Goal: Transaction & Acquisition: Purchase product/service

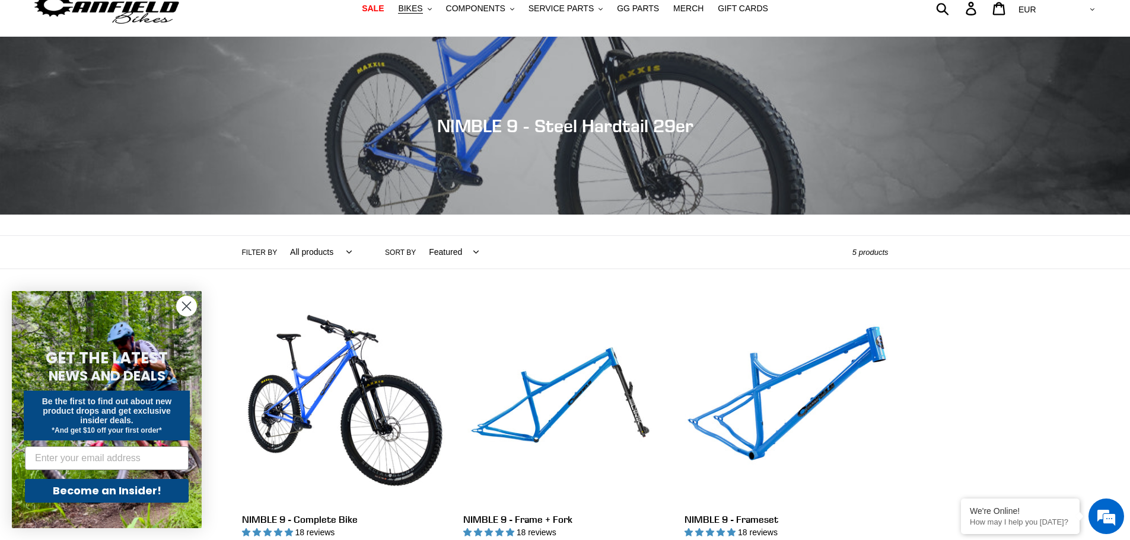
scroll to position [237, 0]
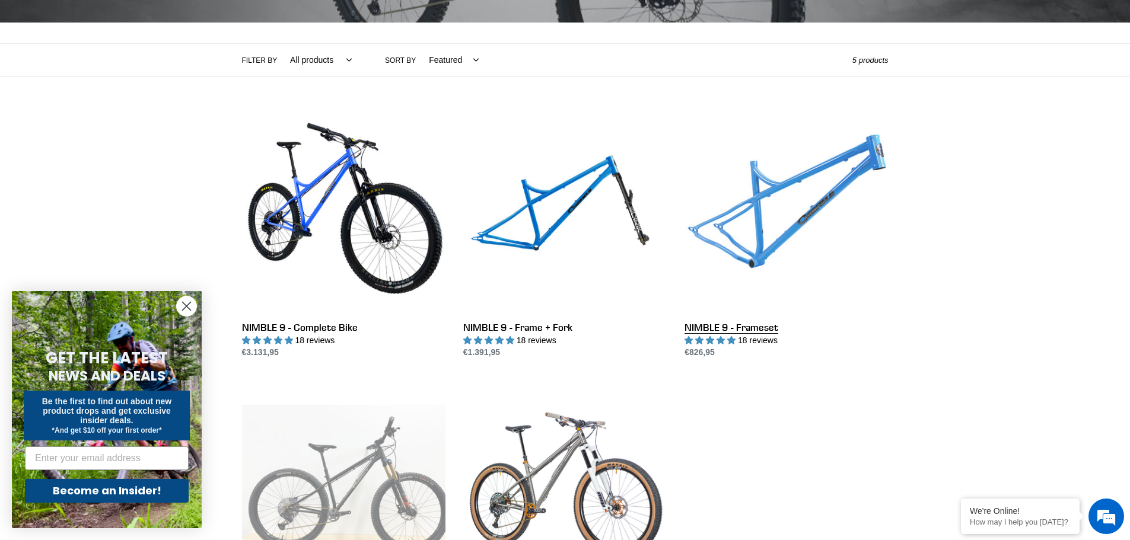
click at [812, 201] on link "NIMBLE 9 - Frameset" at bounding box center [786, 235] width 203 height 250
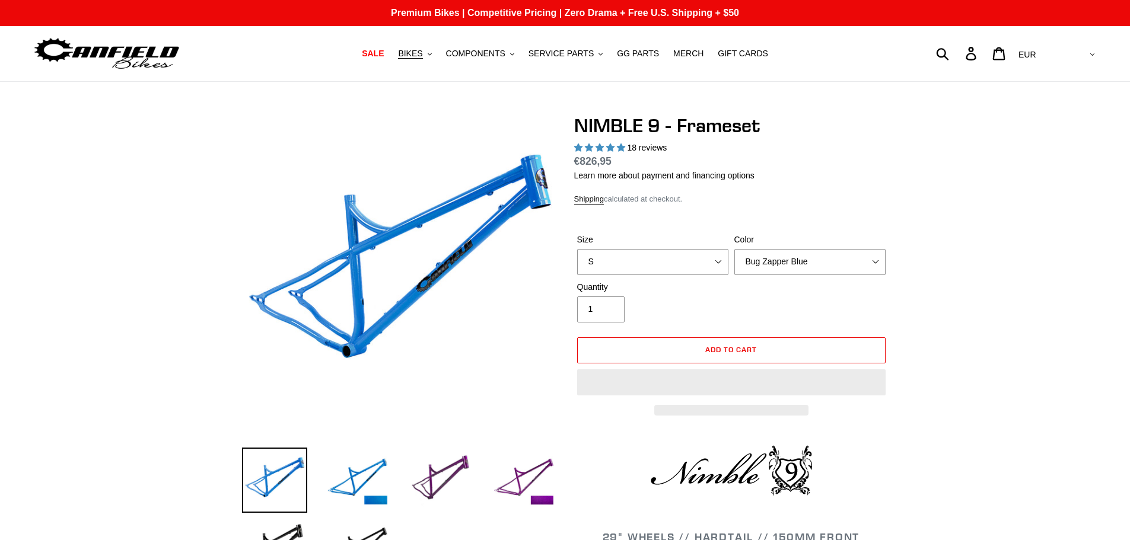
select select "highest-rating"
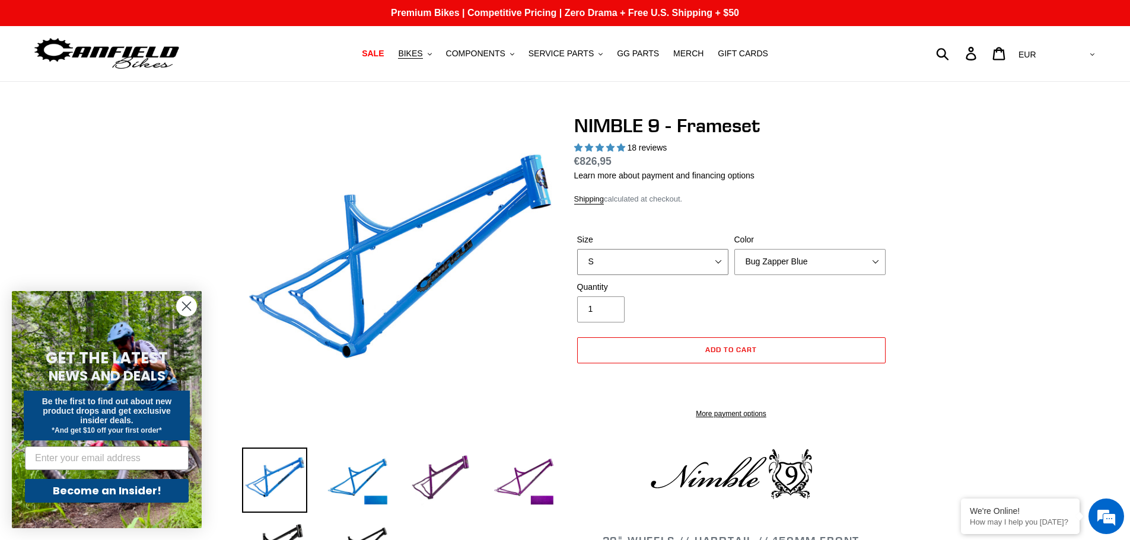
click at [723, 262] on select "S M L XL" at bounding box center [652, 262] width 151 height 26
select select "L"
click at [577, 249] on select "S M L XL" at bounding box center [652, 262] width 151 height 26
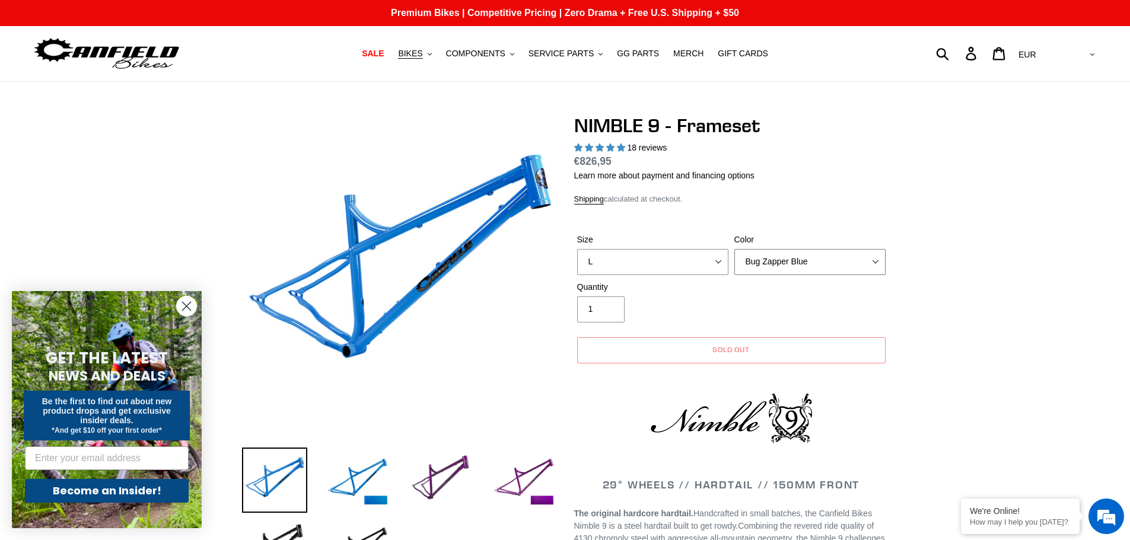
click at [853, 266] on select "Bug Zapper Blue Purple Haze -Sold Out Galaxy Black" at bounding box center [809, 262] width 151 height 26
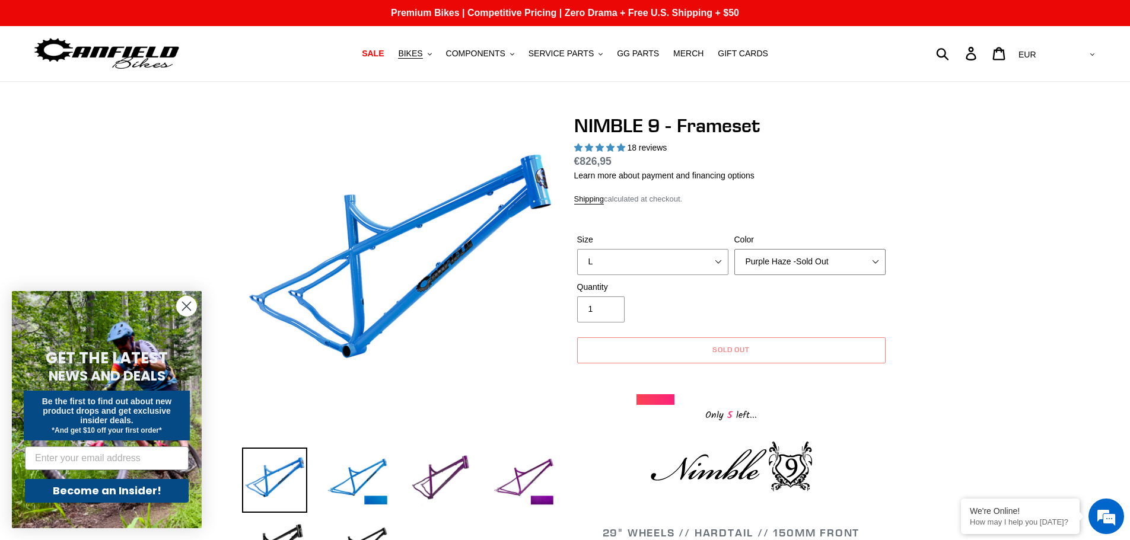
click at [734, 249] on select "Bug Zapper Blue Purple Haze -Sold Out Galaxy Black" at bounding box center [809, 262] width 151 height 26
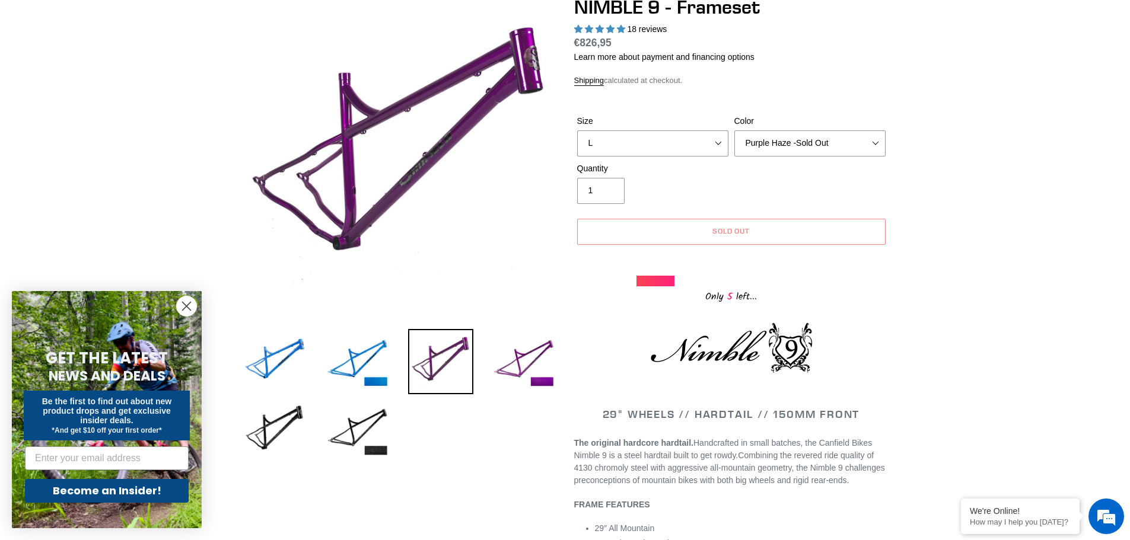
click at [192, 307] on circle "Close dialog" at bounding box center [187, 307] width 20 height 20
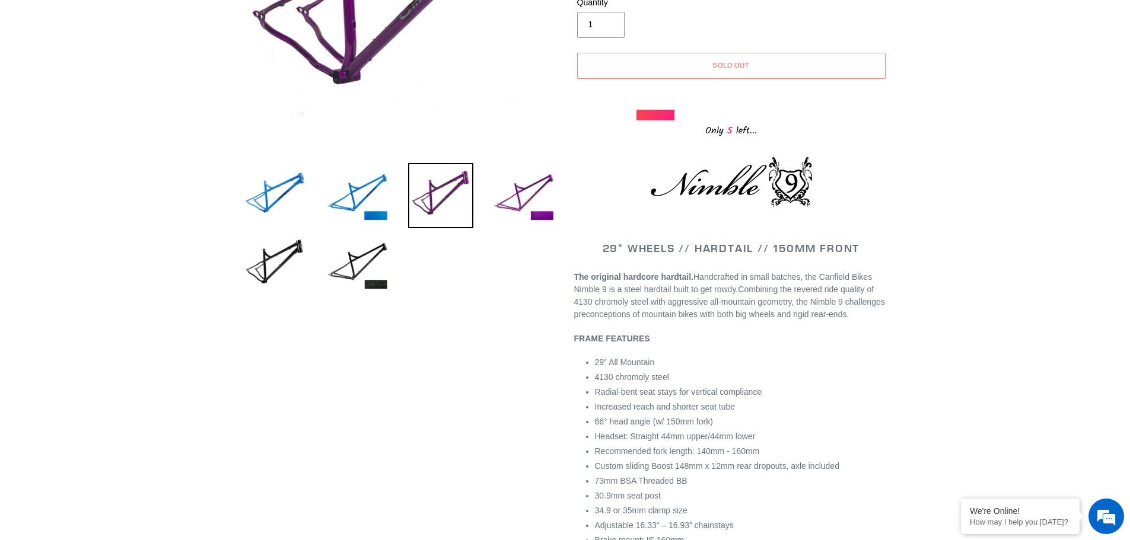
scroll to position [356, 0]
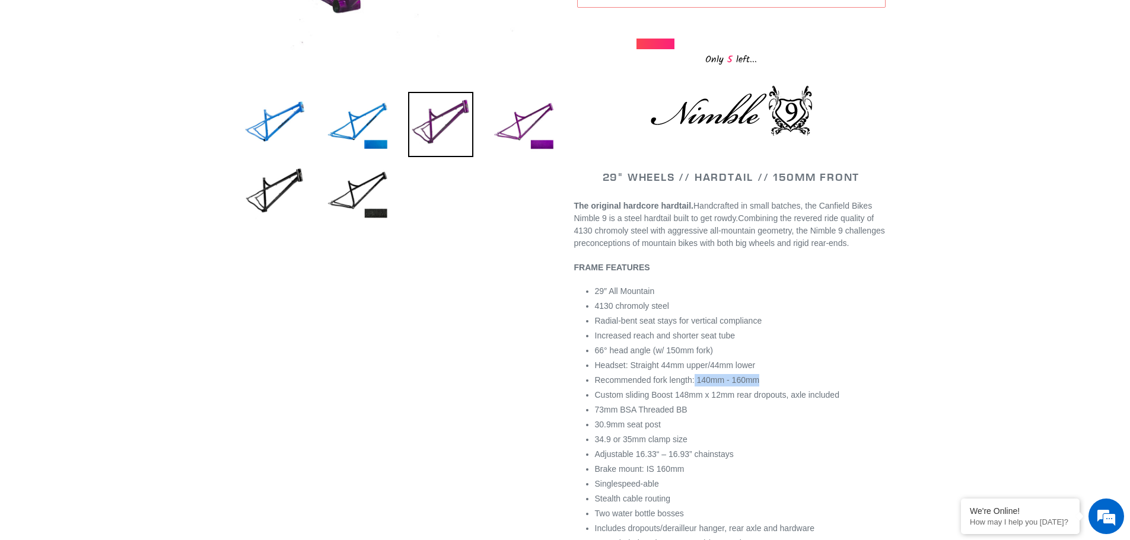
drag, startPoint x: 694, startPoint y: 381, endPoint x: 815, endPoint y: 377, distance: 121.1
click at [794, 374] on li "Recommended fork length: 140mm - 160mm" at bounding box center [742, 380] width 294 height 12
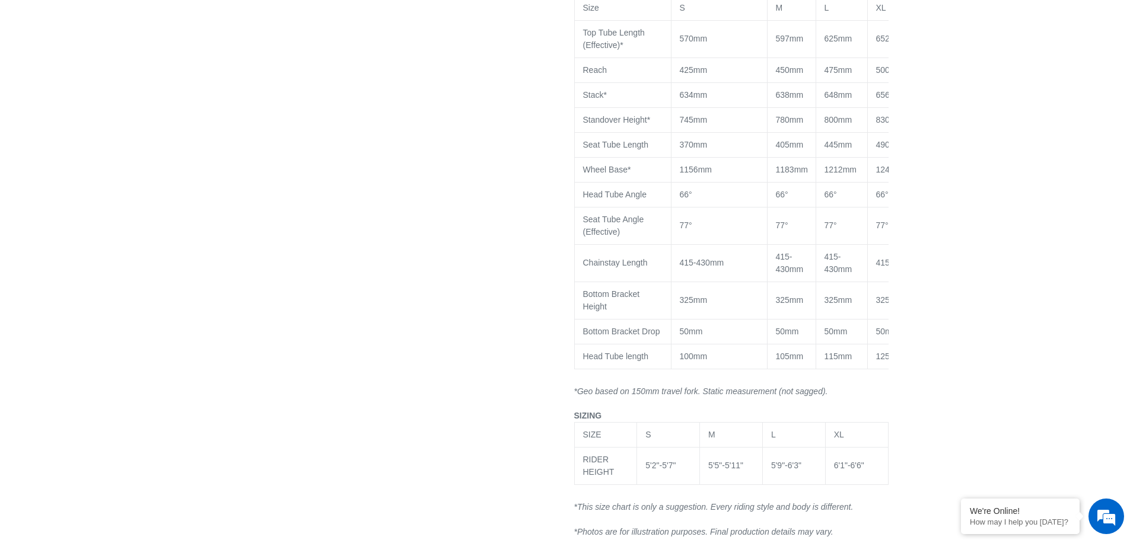
scroll to position [1009, 0]
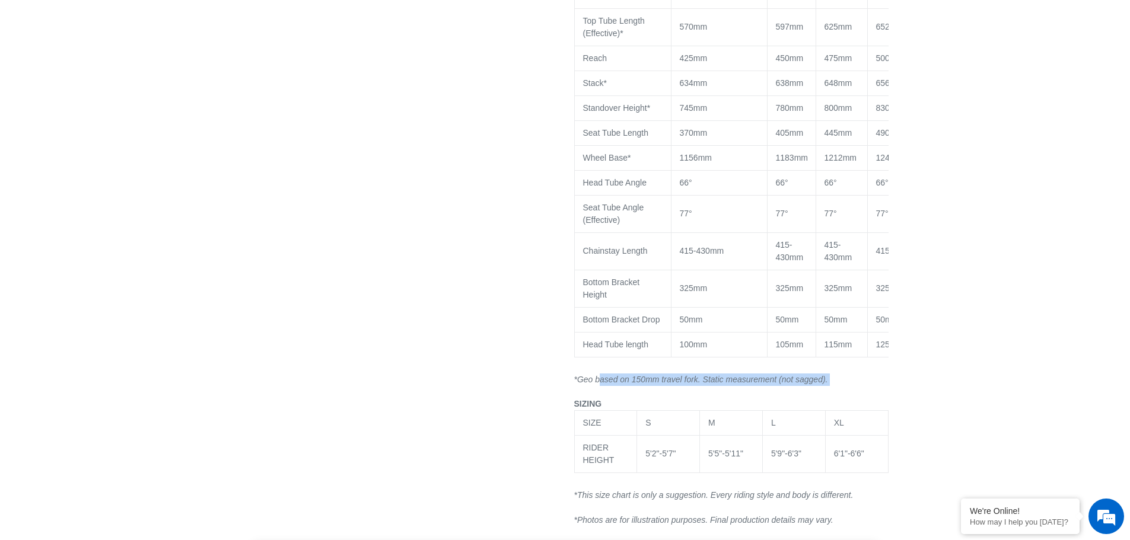
drag, startPoint x: 597, startPoint y: 392, endPoint x: 833, endPoint y: 391, distance: 236.1
click at [833, 386] on p "*Geo based on 150mm travel fork. Static measurement (not sagged)." at bounding box center [731, 380] width 314 height 12
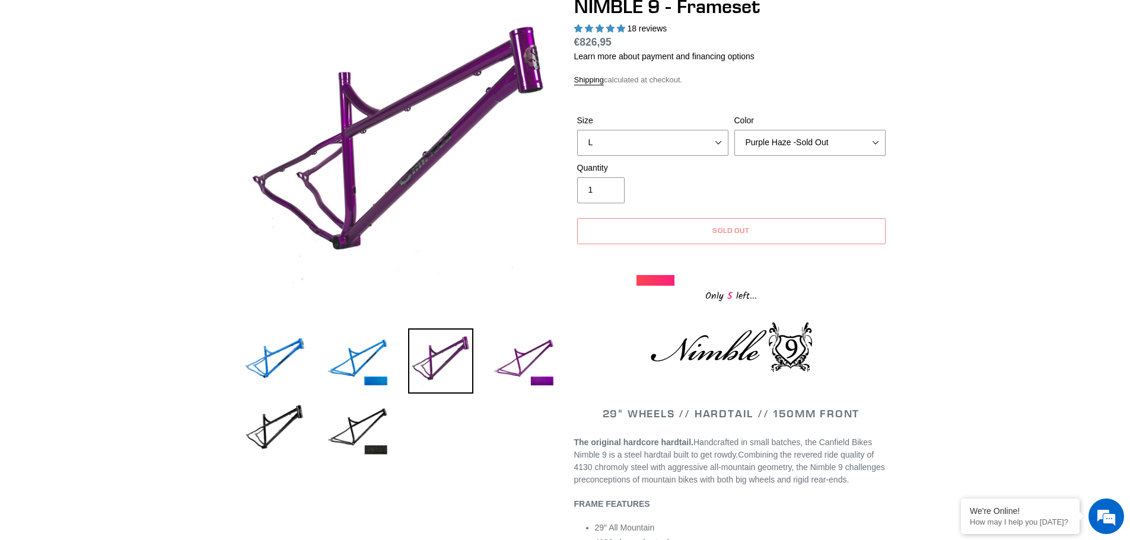
scroll to position [119, 0]
click at [370, 349] on img at bounding box center [357, 361] width 65 height 65
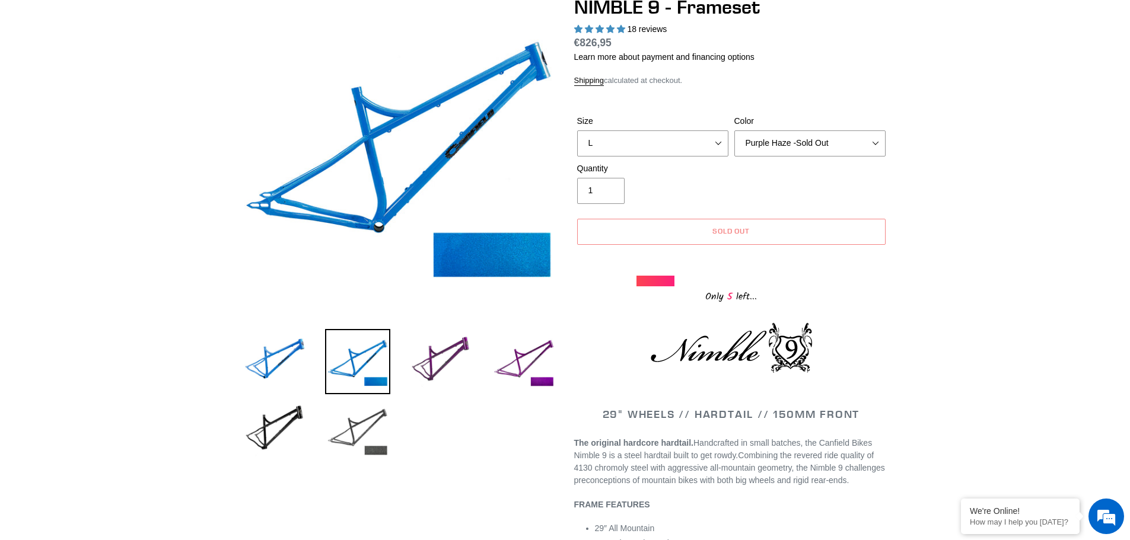
click at [376, 436] on img at bounding box center [357, 430] width 65 height 65
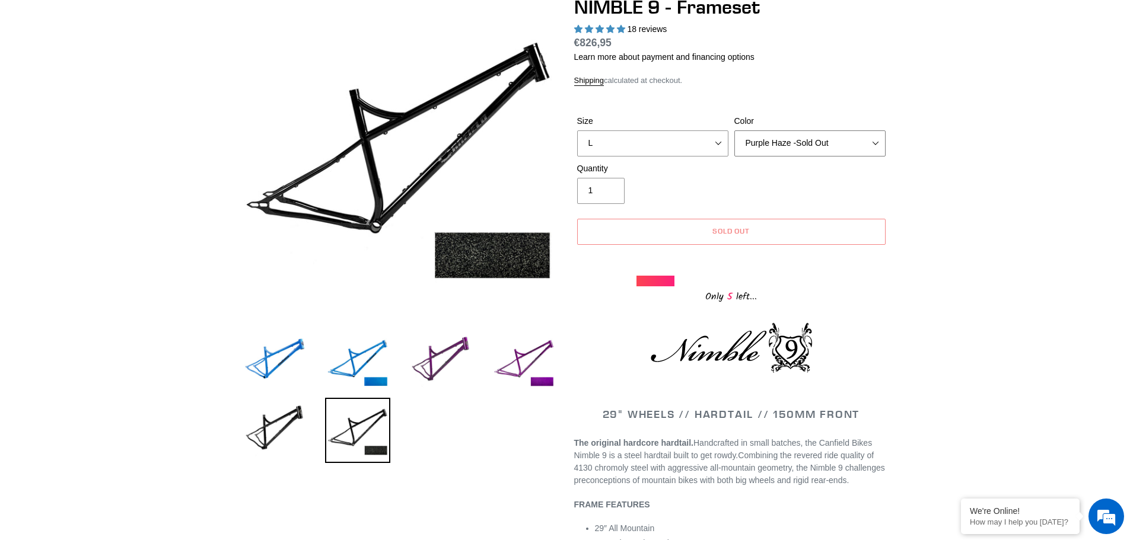
click at [876, 144] on select "Bug Zapper Blue Purple Haze -Sold Out Galaxy Black" at bounding box center [809, 144] width 151 height 26
click at [734, 131] on select "Bug Zapper Blue Purple Haze -Sold Out Galaxy Black" at bounding box center [809, 144] width 151 height 26
click at [876, 142] on select "Bug Zapper Blue Purple Haze -Sold Out Galaxy Black" at bounding box center [809, 144] width 151 height 26
select select "Galaxy Black"
click at [734, 131] on select "Bug Zapper Blue Purple Haze -Sold Out Galaxy Black" at bounding box center [809, 144] width 151 height 26
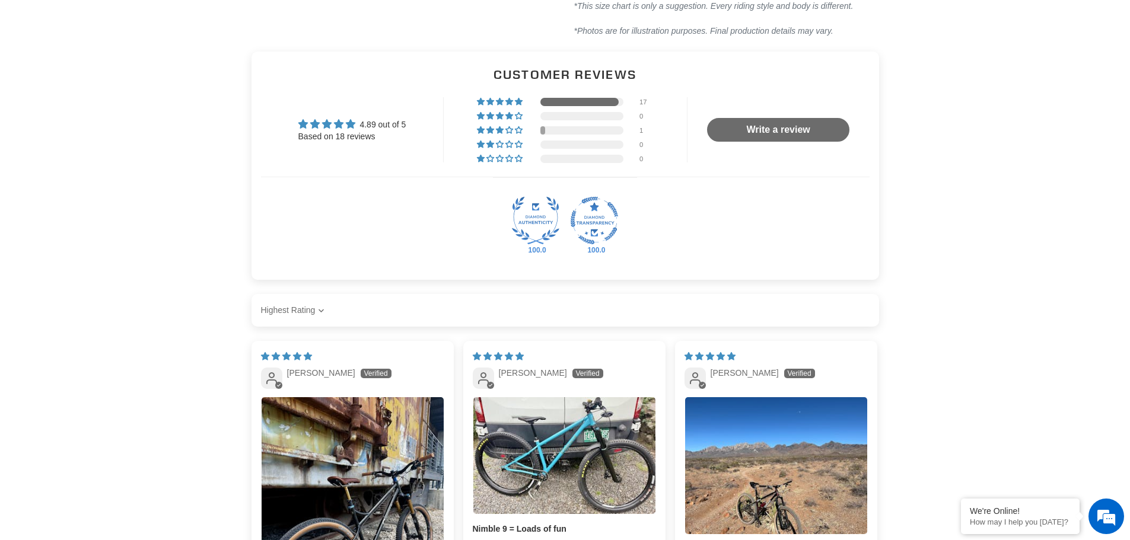
scroll to position [1661, 0]
